Goal: Information Seeking & Learning: Learn about a topic

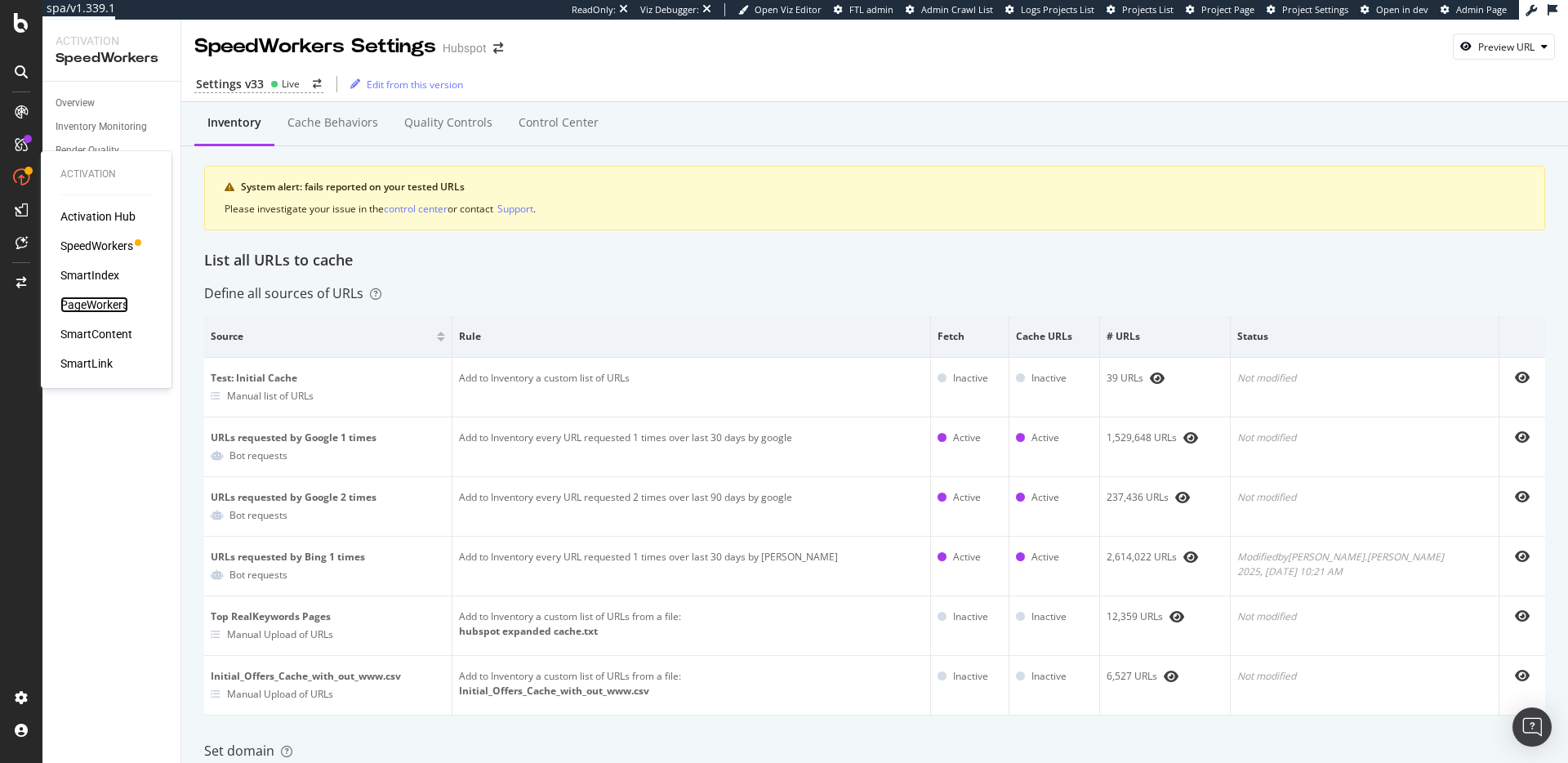
click at [100, 302] on div "PageWorkers" at bounding box center [94, 305] width 68 height 17
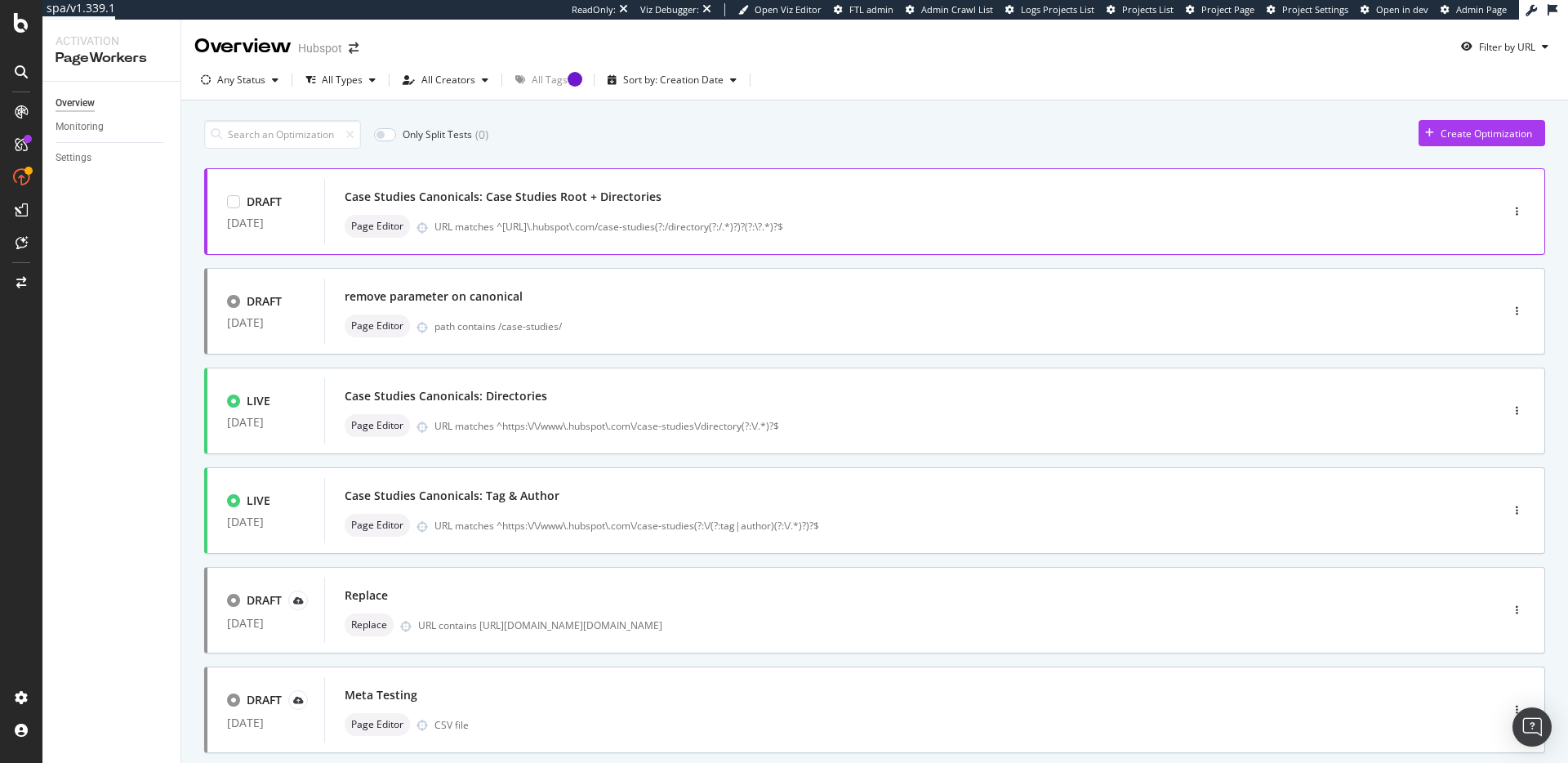
click at [939, 206] on div "Case Studies Canonicals: Case Studies Root + Directories" at bounding box center [888, 197] width 1087 height 23
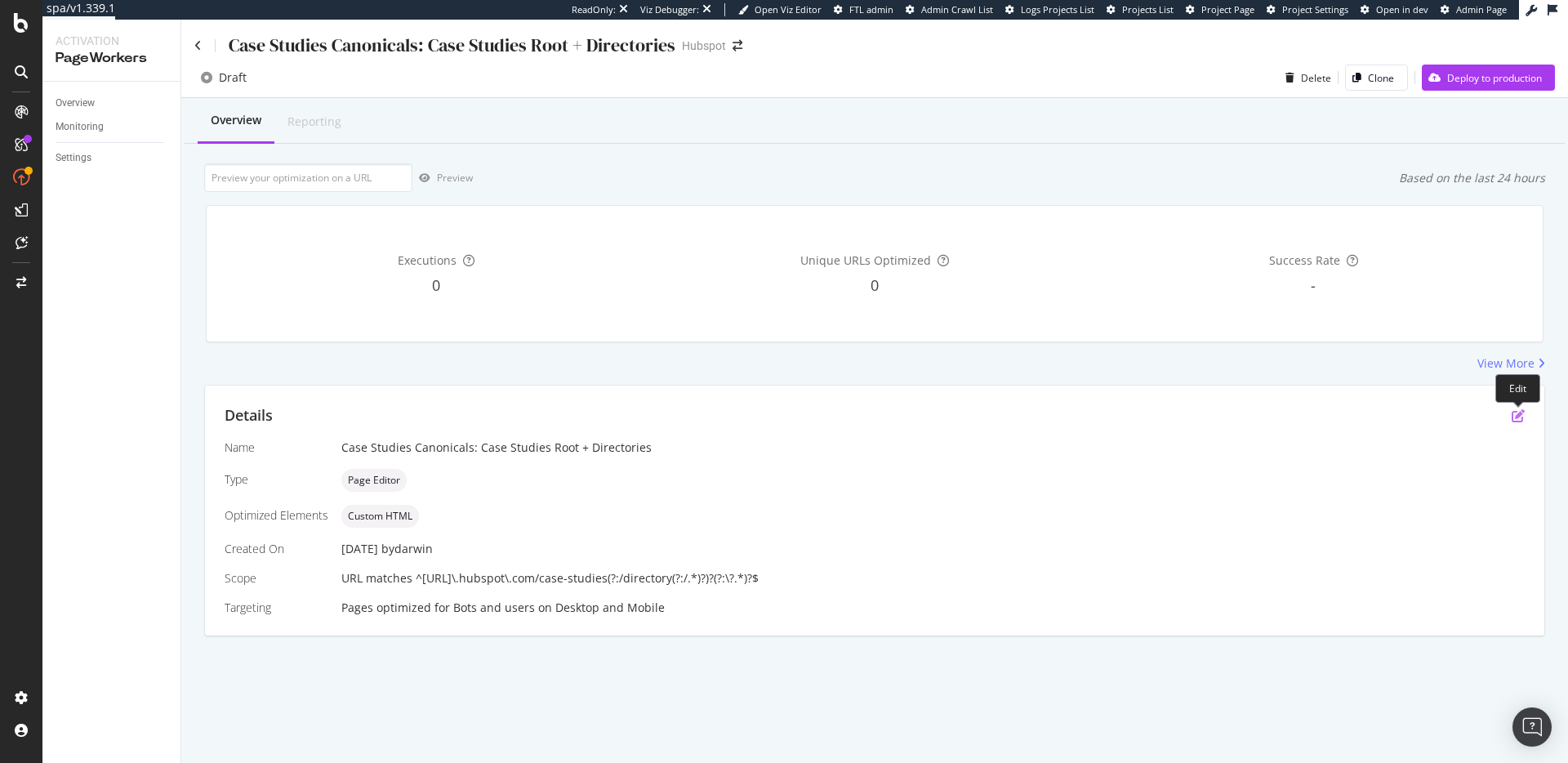
click at [1521, 420] on icon "pen-to-square" at bounding box center [1518, 415] width 13 height 13
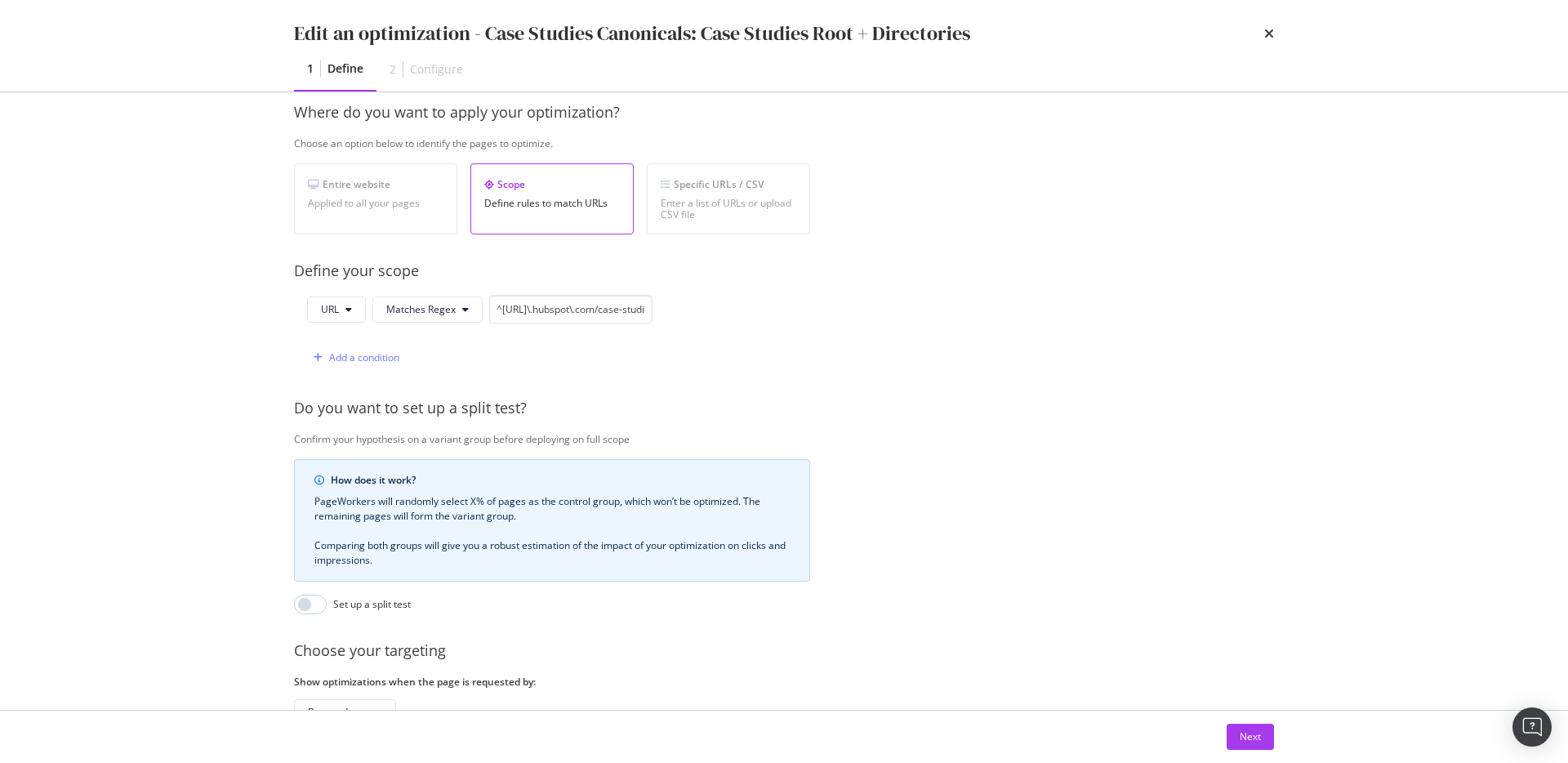
scroll to position [369, 0]
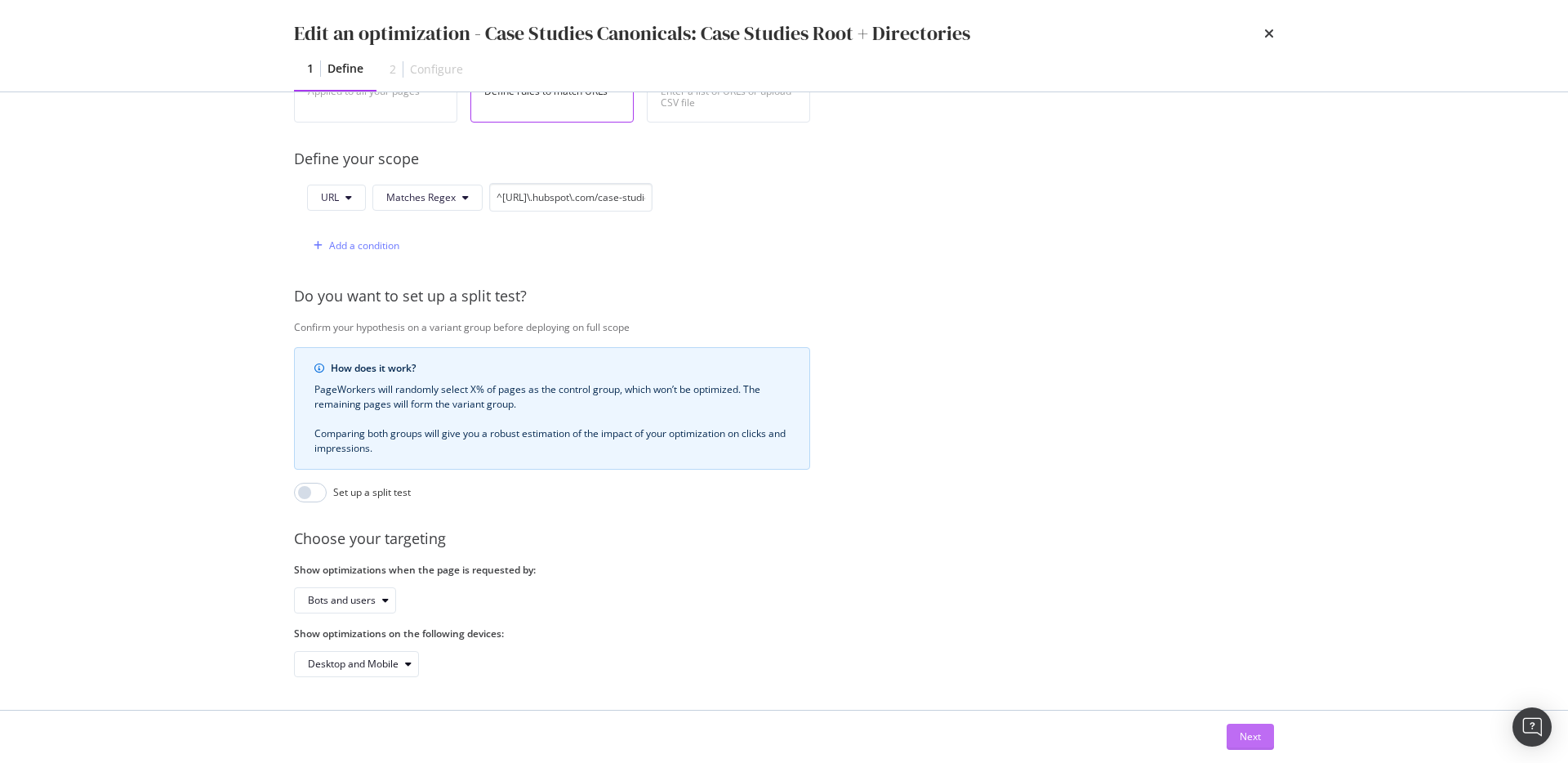
click at [1259, 735] on div "Next" at bounding box center [1250, 736] width 21 height 14
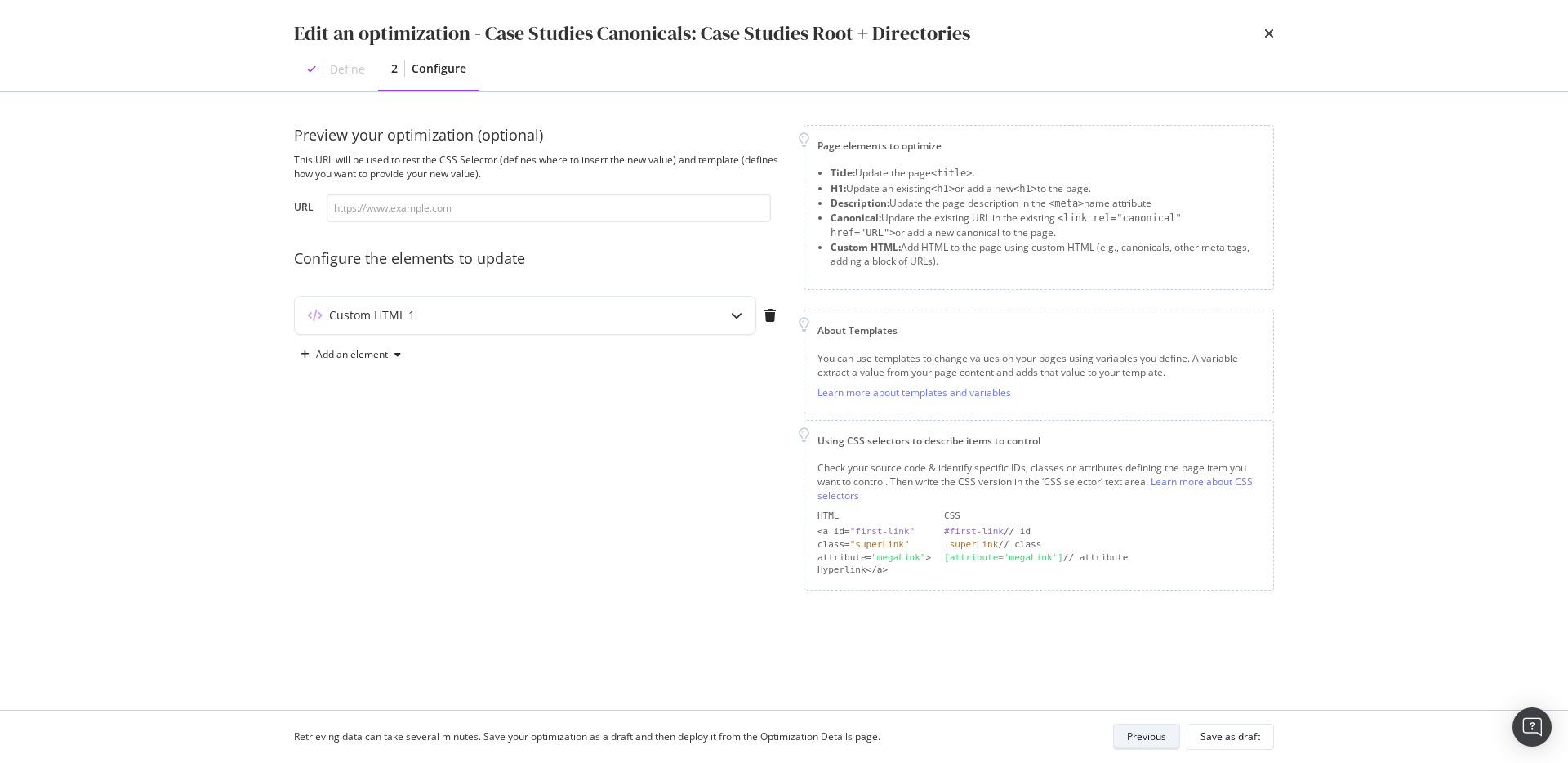
scroll to position [0, 0]
click at [555, 313] on div "Custom HTML 1" at bounding box center [493, 315] width 396 height 17
